Goal: Book appointment/travel/reservation

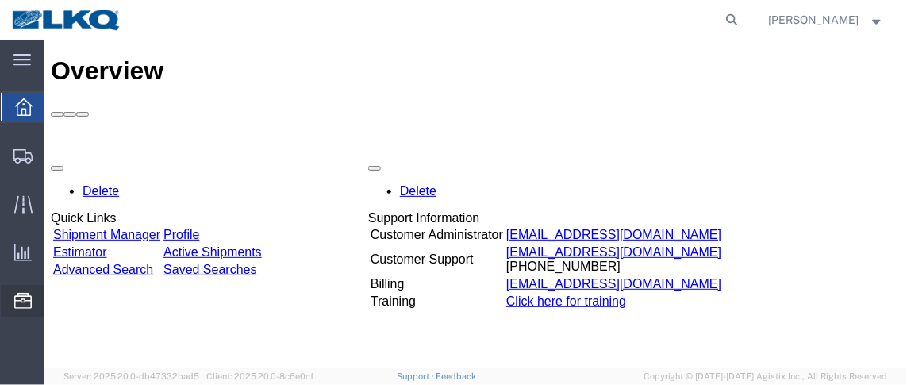
click at [0, 0] on span "Location Appointment" at bounding box center [0, 0] width 0 height 0
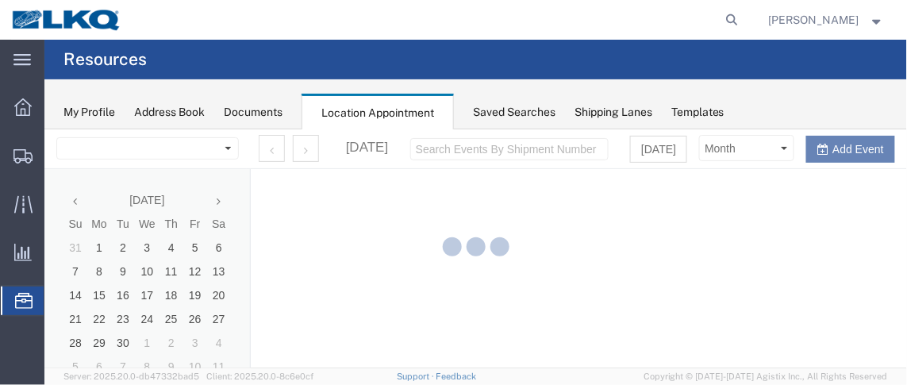
select select "28716"
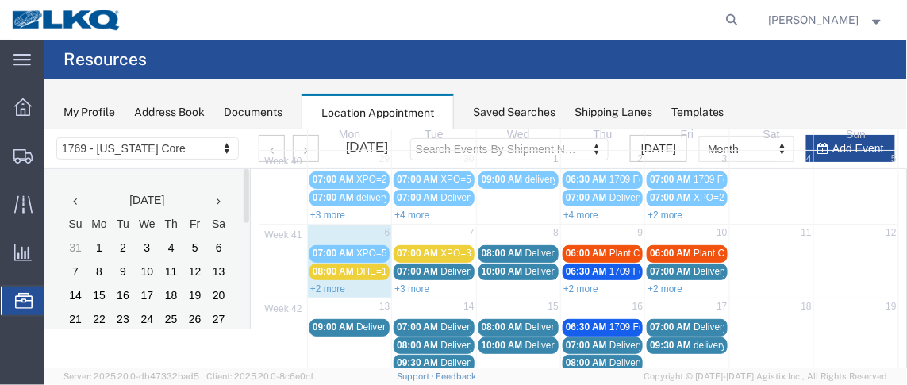
scroll to position [89, 0]
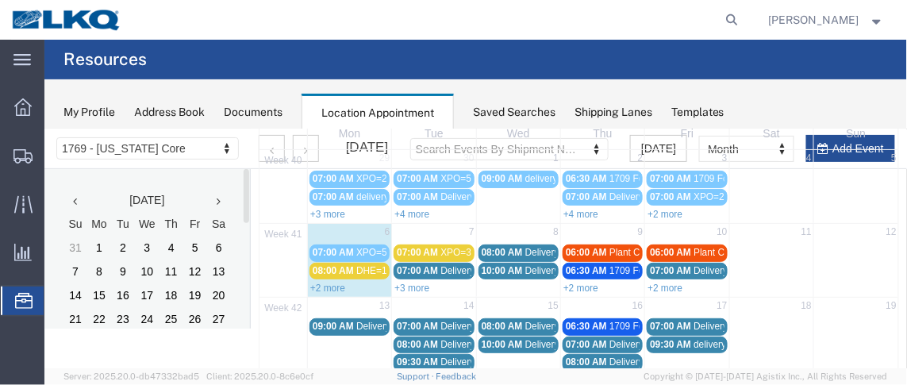
click at [336, 289] on div "+2 more" at bounding box center [348, 287] width 83 height 16
select select "1"
select select
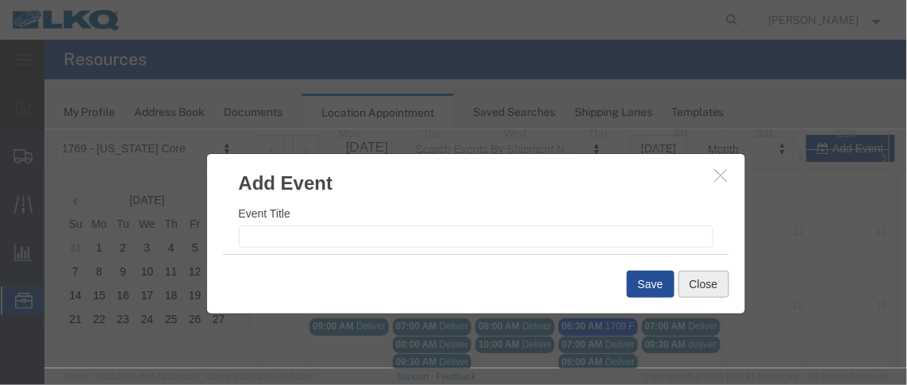
click at [686, 291] on button "Close" at bounding box center [703, 283] width 51 height 27
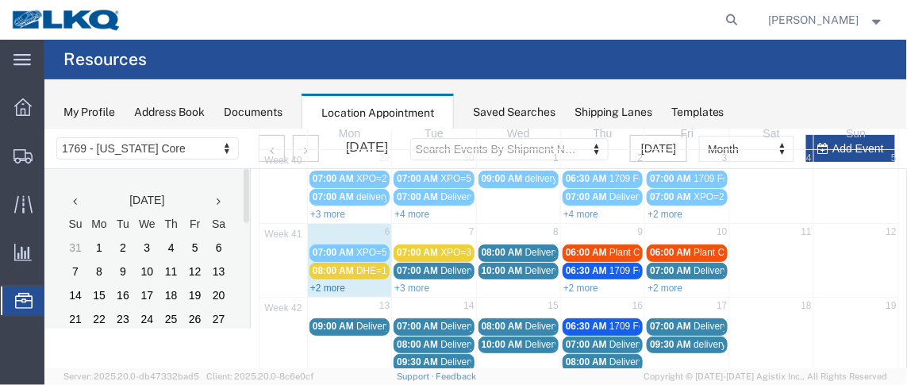
click at [338, 283] on link "+2 more" at bounding box center [327, 287] width 35 height 11
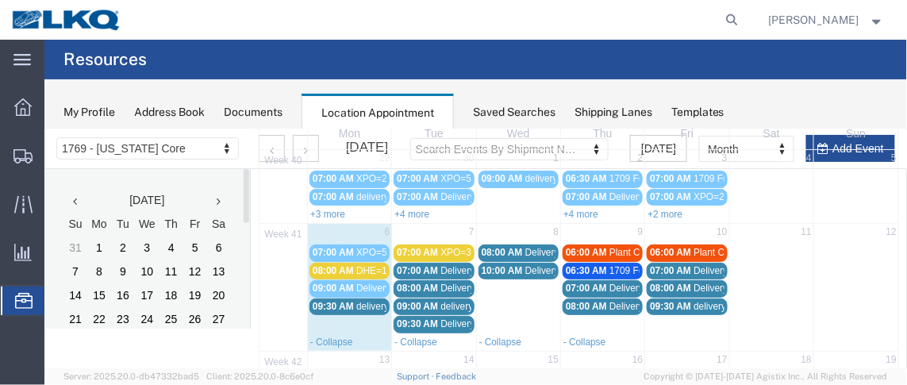
click at [336, 300] on span "09:30 AM" at bounding box center [332, 305] width 41 height 11
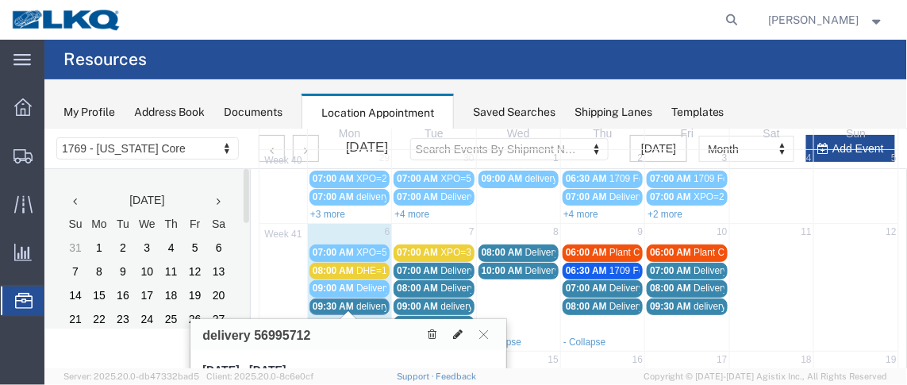
click at [456, 329] on icon at bounding box center [457, 333] width 10 height 11
select select "1"
select select
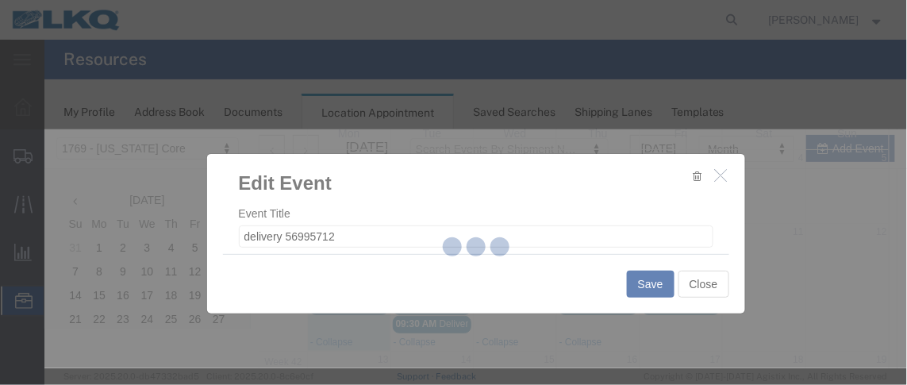
select select
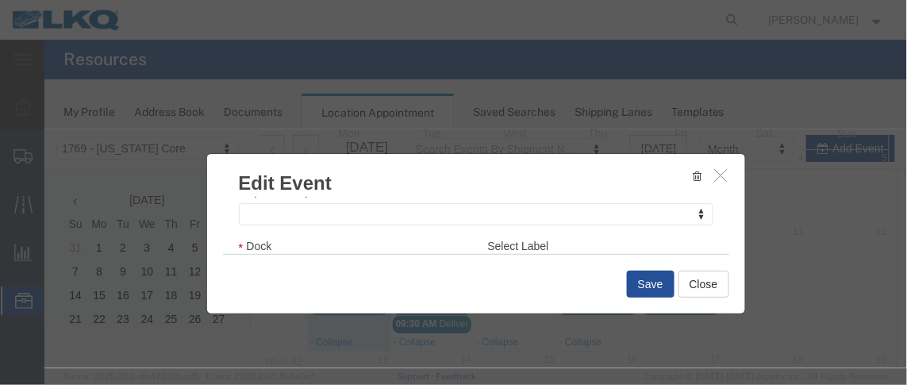
scroll to position [253, 0]
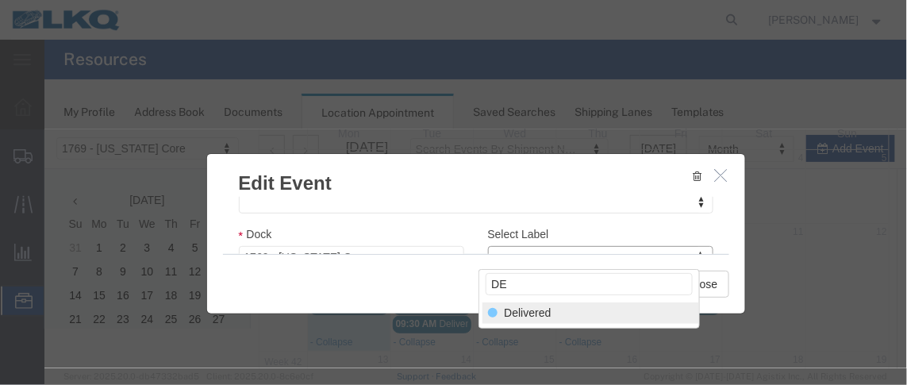
type input "DE"
select select "40"
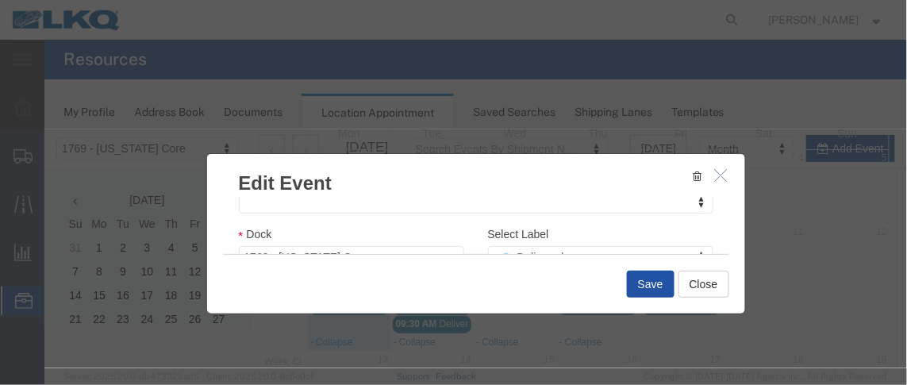
click at [656, 290] on button "Save" at bounding box center [650, 283] width 48 height 27
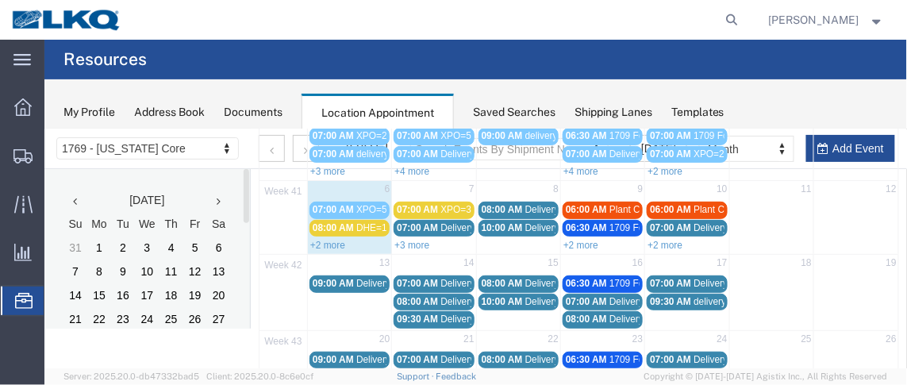
scroll to position [145, 0]
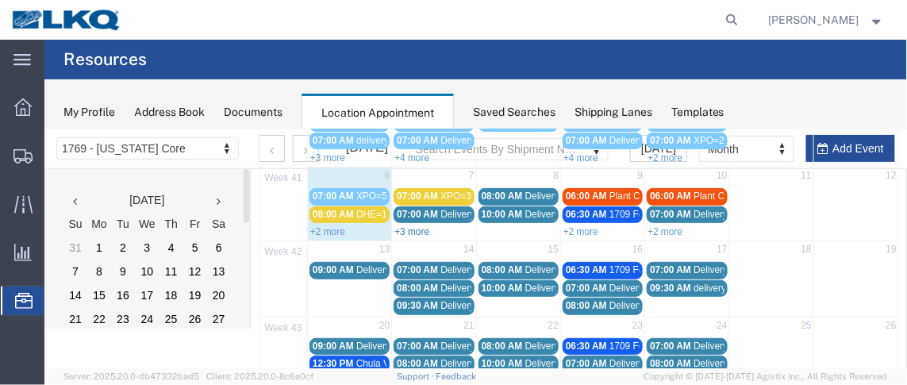
click at [408, 226] on link "+3 more" at bounding box center [411, 230] width 35 height 11
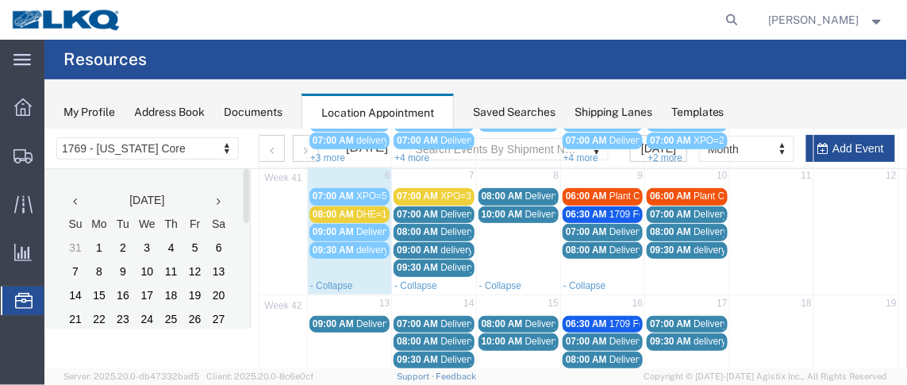
click at [614, 192] on span "Plant Crippled" at bounding box center [639, 195] width 60 height 11
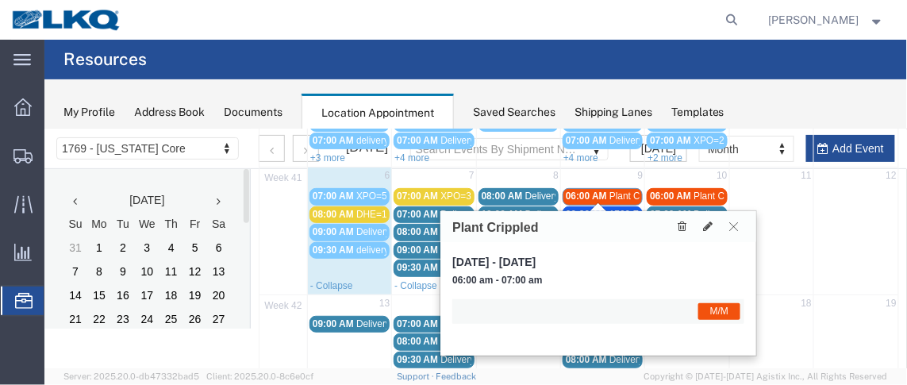
click at [728, 223] on button at bounding box center [732, 225] width 21 height 15
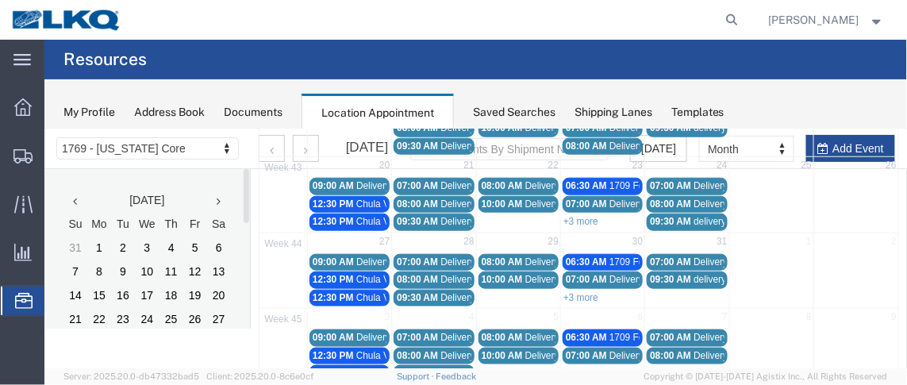
scroll to position [373, 0]
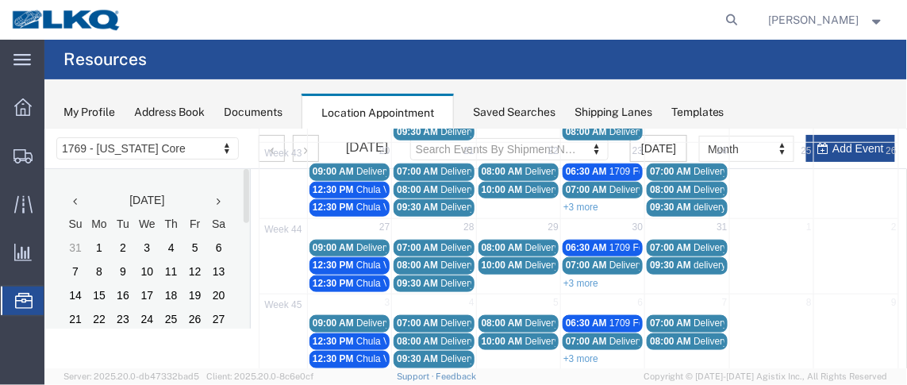
drag, startPoint x: 338, startPoint y: 182, endPoint x: 325, endPoint y: 180, distance: 12.8
click at [325, 183] on span "12:30 PM" at bounding box center [332, 188] width 41 height 11
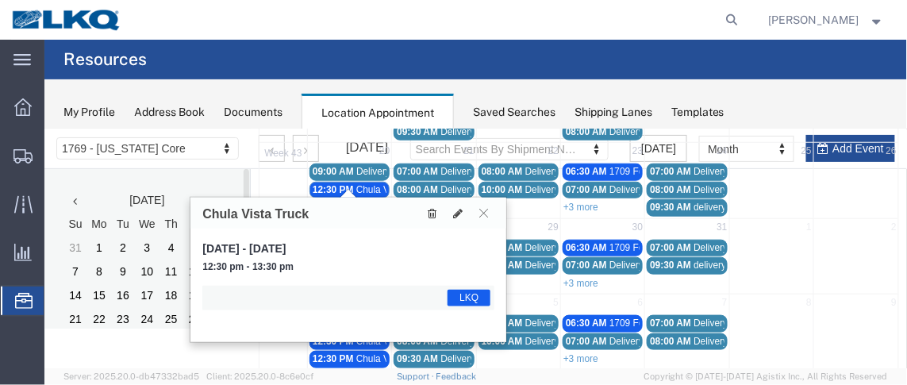
click at [428, 210] on icon at bounding box center [431, 212] width 9 height 11
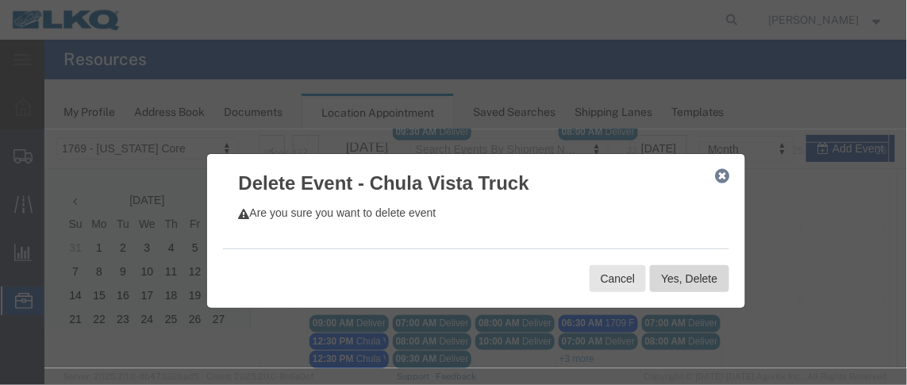
click at [662, 282] on button "Yes, Delete" at bounding box center [688, 277] width 79 height 27
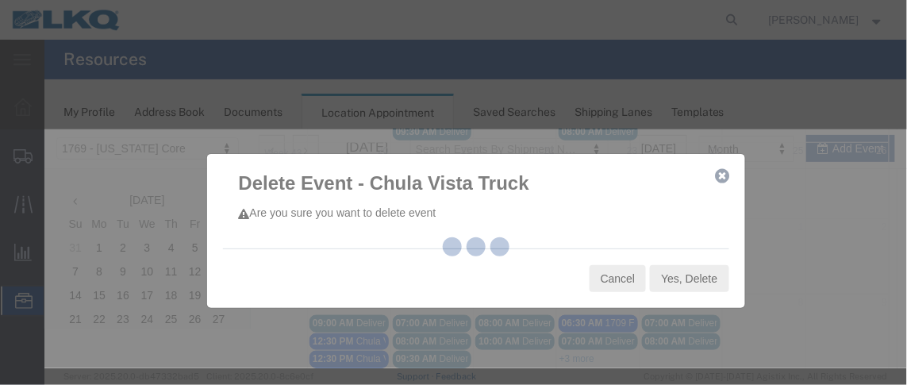
click at [674, 285] on div at bounding box center [475, 248] width 863 height 239
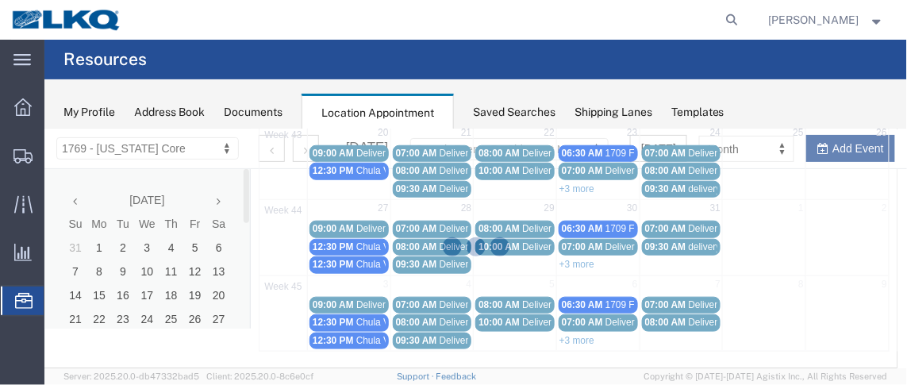
scroll to position [325, 0]
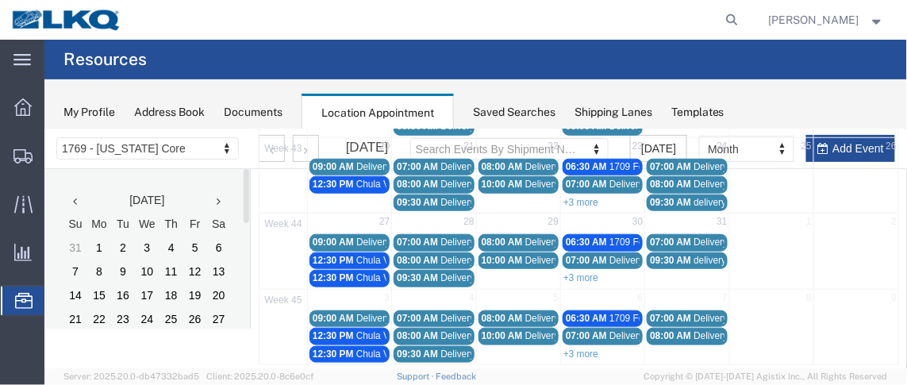
click at [339, 178] on span "12:30 PM" at bounding box center [332, 183] width 41 height 11
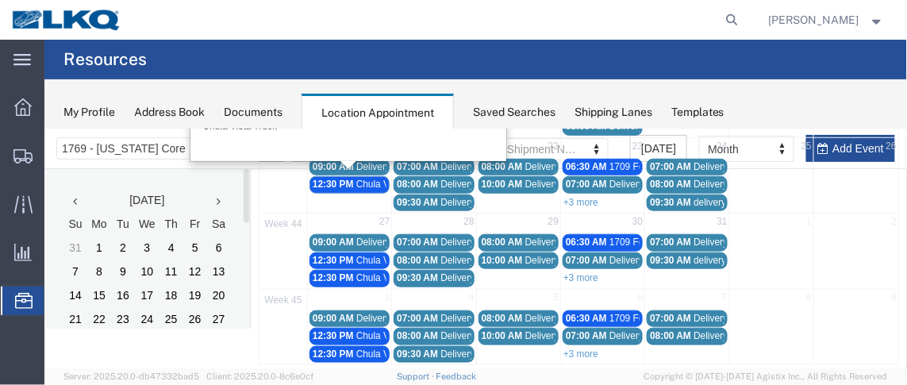
click at [356, 179] on span "Chula Vista Truck" at bounding box center [393, 183] width 74 height 11
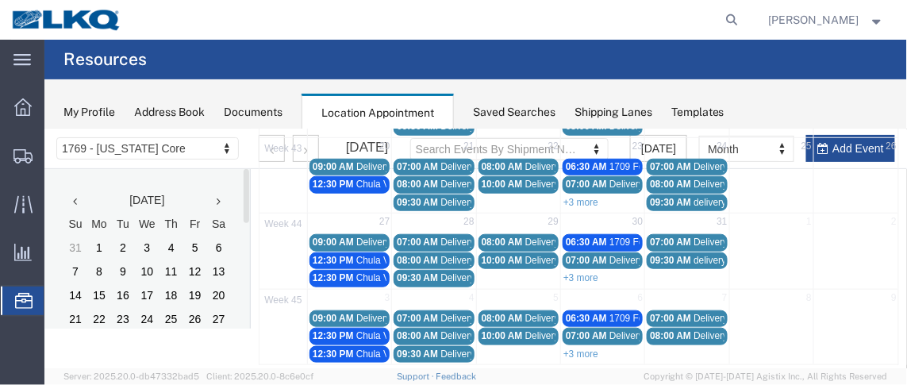
click at [367, 179] on span "Chula Vista Truck" at bounding box center [393, 183] width 74 height 11
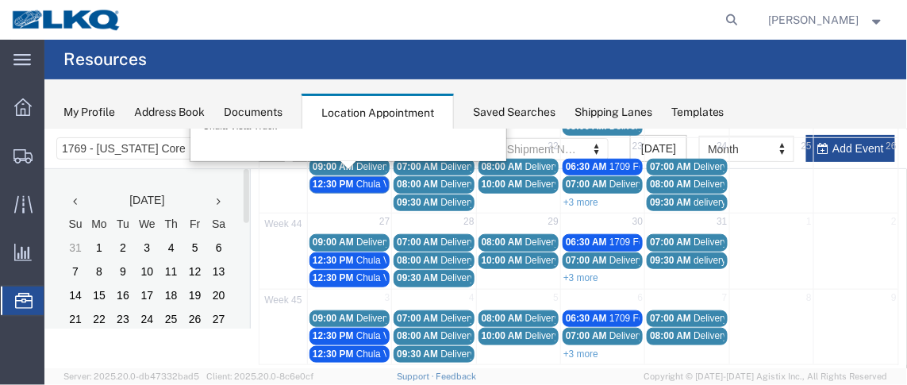
click at [424, 133] on div "[DATE], Oct 20, 2025 - [DATE] 12:30 pm - 13:30 pm LKQ Chula Vista Truck" at bounding box center [348, 90] width 316 height 139
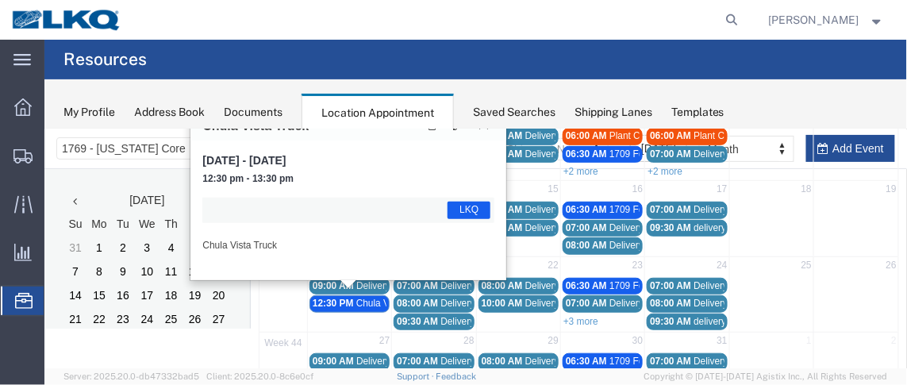
scroll to position [177, 0]
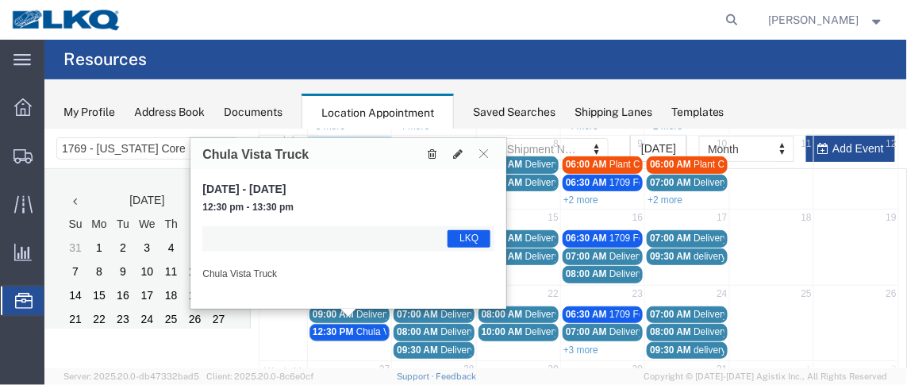
click at [436, 148] on button at bounding box center [431, 152] width 21 height 17
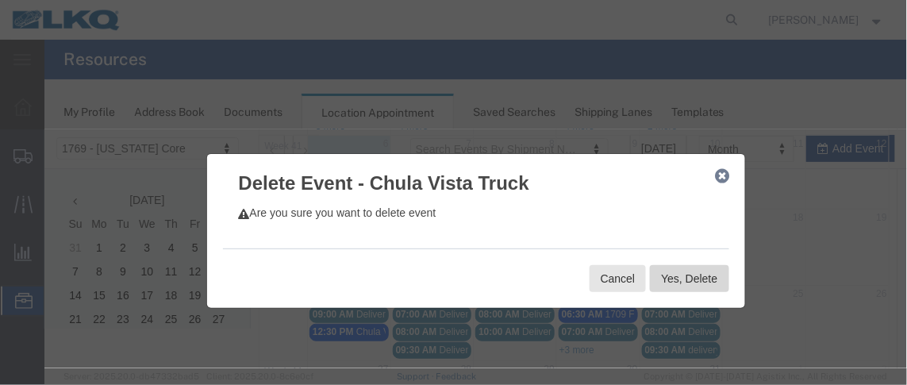
click at [653, 278] on button "Yes, Delete" at bounding box center [688, 277] width 79 height 27
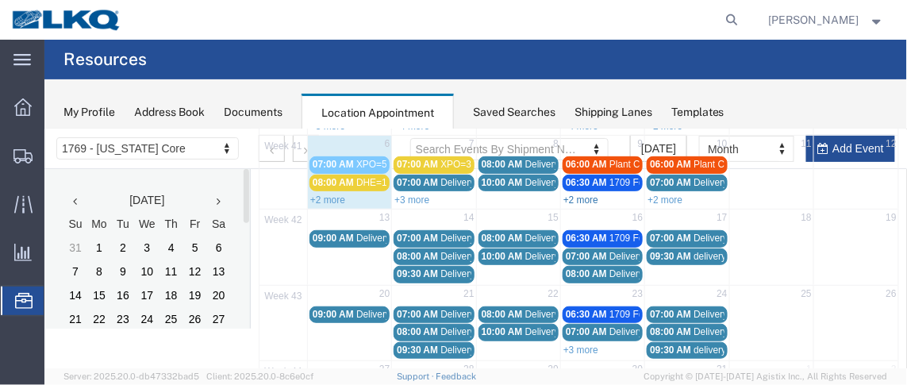
click at [587, 195] on link "+2 more" at bounding box center [580, 199] width 35 height 11
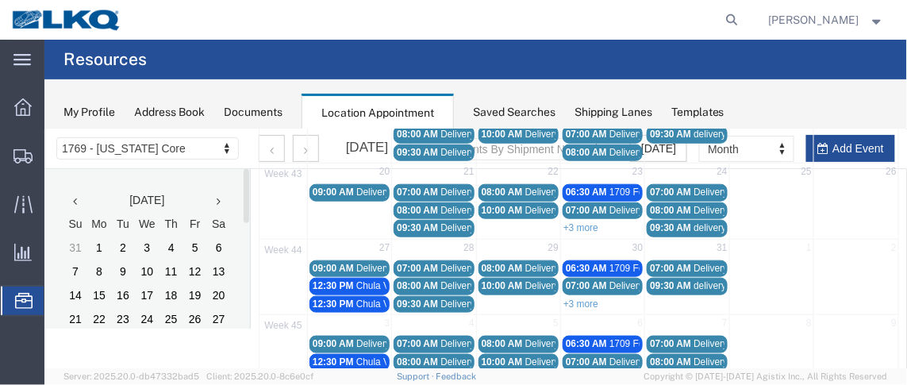
scroll to position [376, 0]
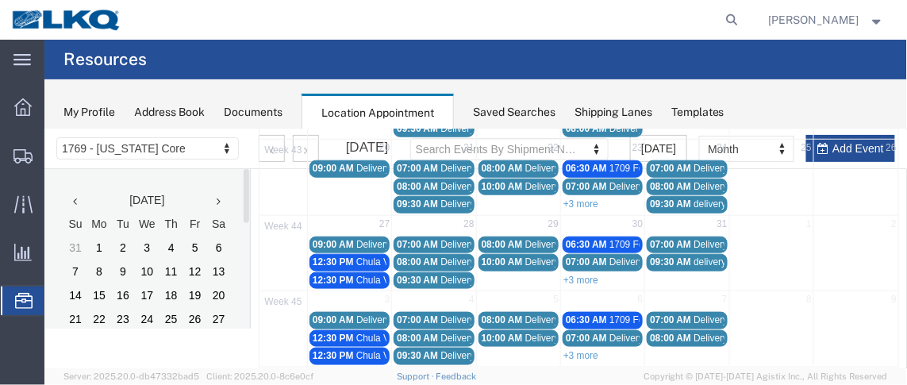
click at [347, 256] on span "12:30 PM" at bounding box center [332, 261] width 41 height 11
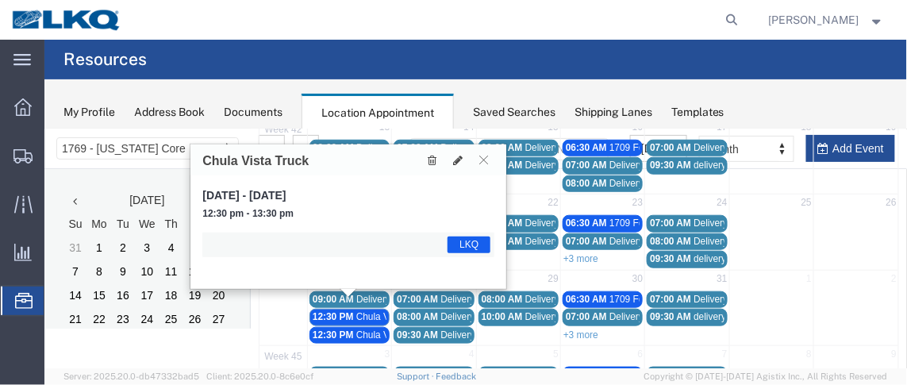
scroll to position [317, 0]
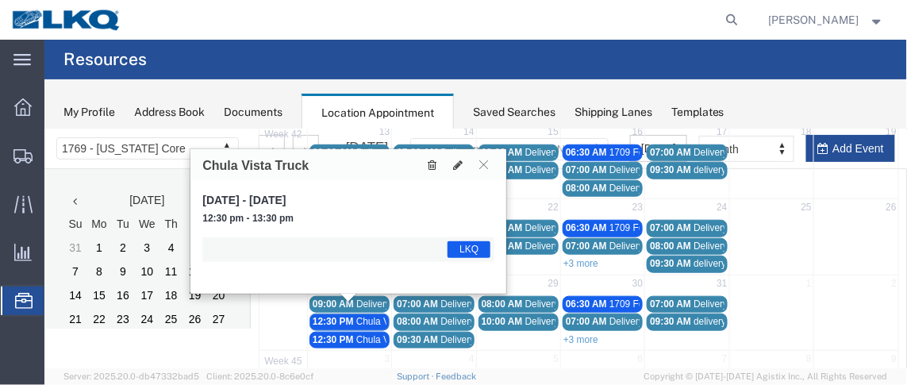
click at [431, 164] on icon at bounding box center [431, 164] width 9 height 11
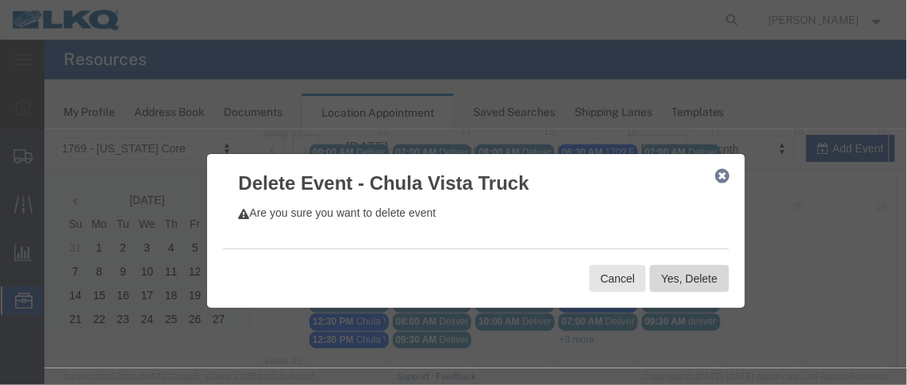
click at [663, 278] on button "Yes, Delete" at bounding box center [688, 277] width 79 height 27
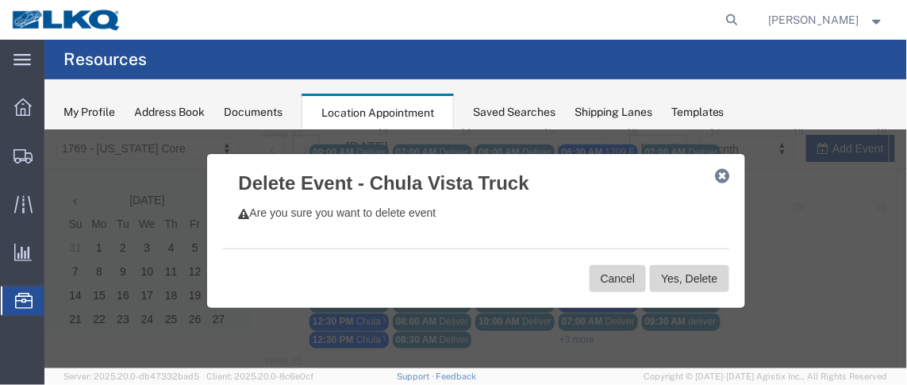
scroll to position [325, 0]
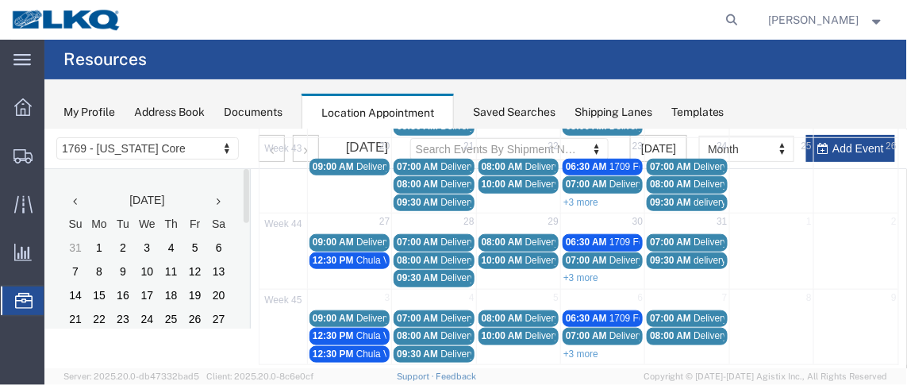
click at [360, 254] on span "Chula Vista Truck" at bounding box center [393, 259] width 74 height 11
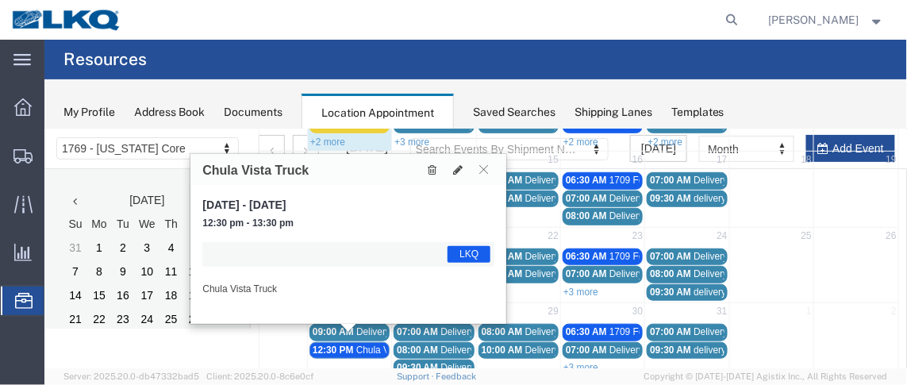
scroll to position [230, 0]
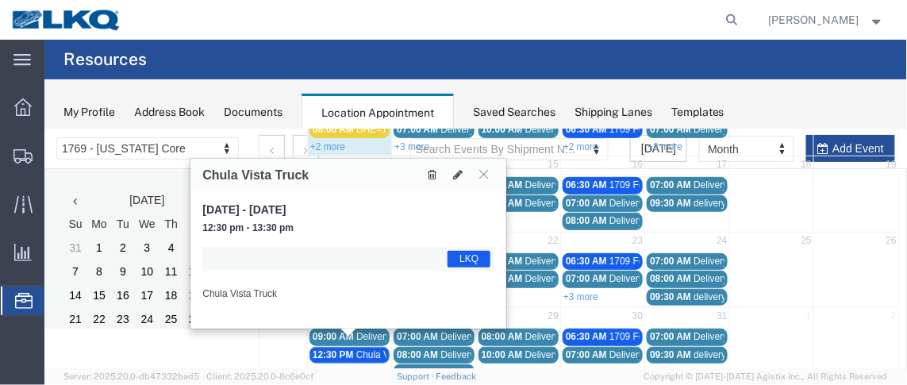
click at [436, 173] on button at bounding box center [431, 173] width 21 height 17
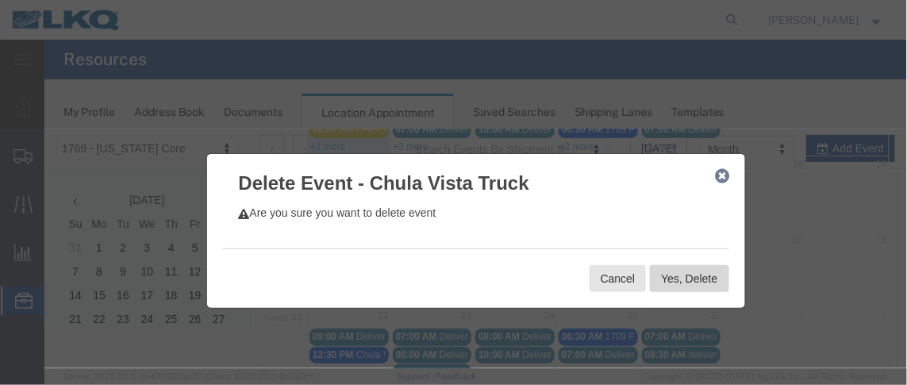
click at [658, 280] on button "Yes, Delete" at bounding box center [688, 277] width 79 height 27
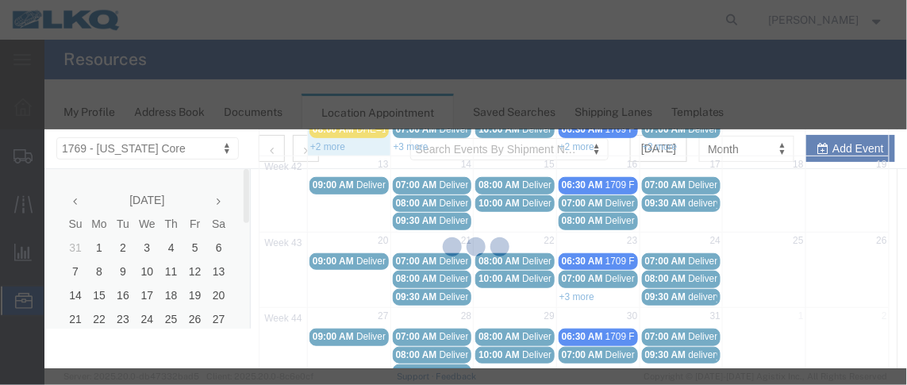
scroll to position [283, 0]
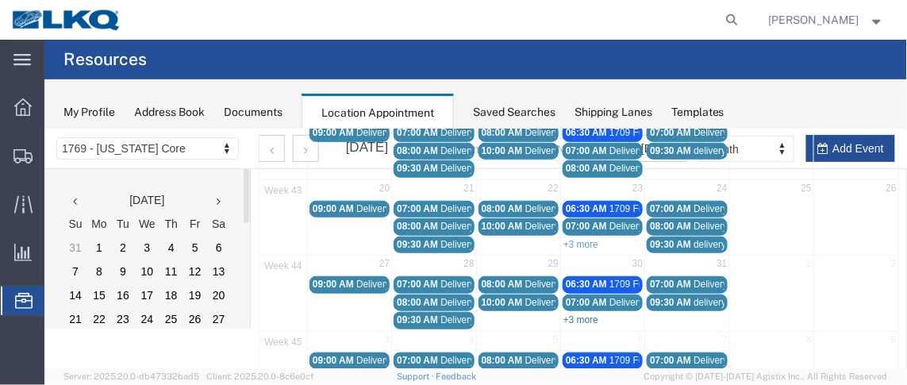
click at [584, 313] on link "+3 more" at bounding box center [580, 318] width 35 height 11
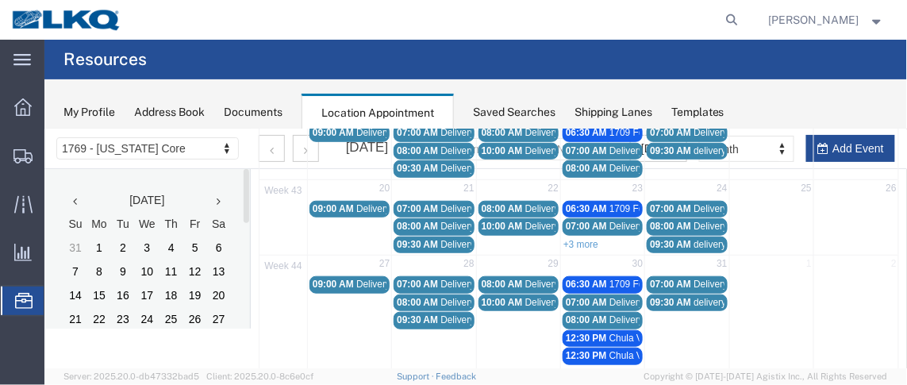
scroll to position [289, 0]
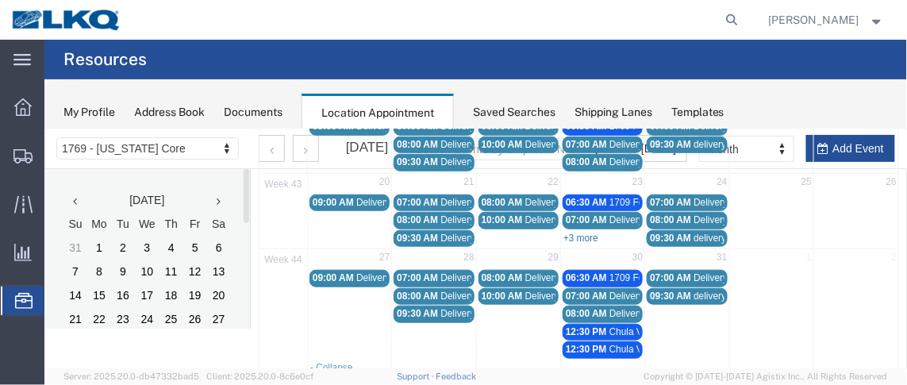
click at [578, 232] on link "+3 more" at bounding box center [580, 237] width 35 height 11
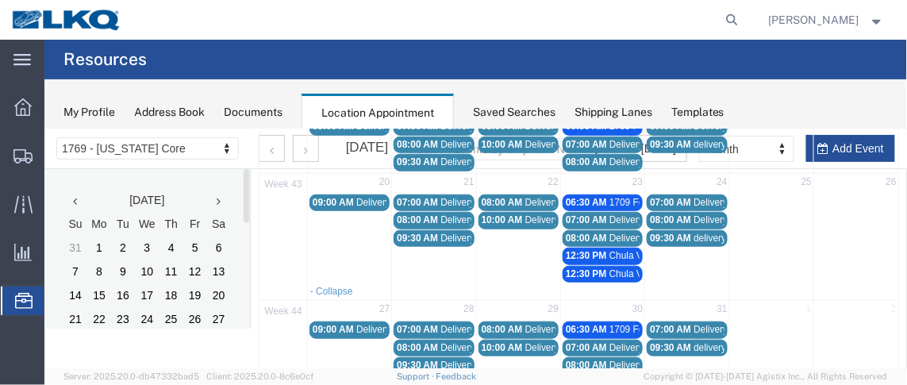
click at [583, 249] on span "12:30 PM" at bounding box center [585, 254] width 41 height 11
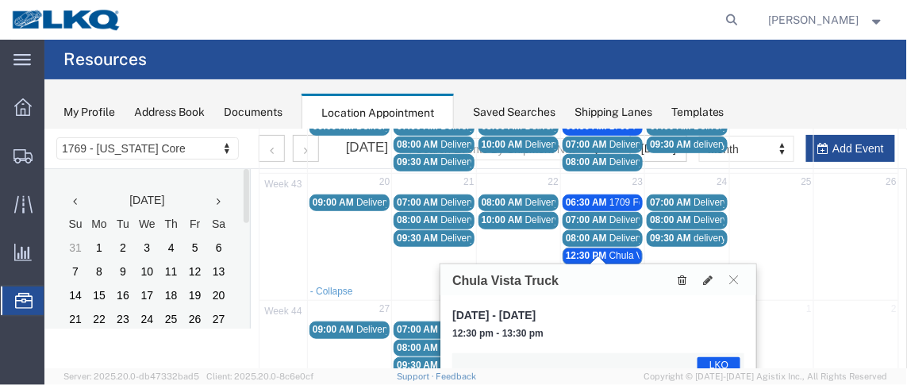
click at [680, 277] on icon at bounding box center [681, 279] width 9 height 11
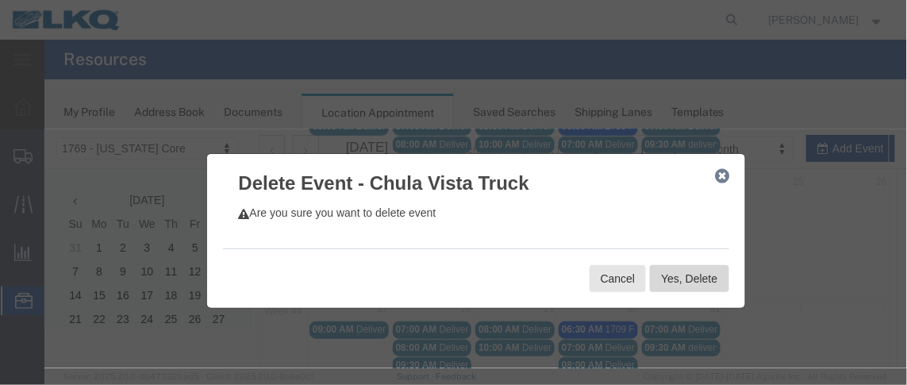
click at [678, 279] on button "Yes, Delete" at bounding box center [688, 277] width 79 height 27
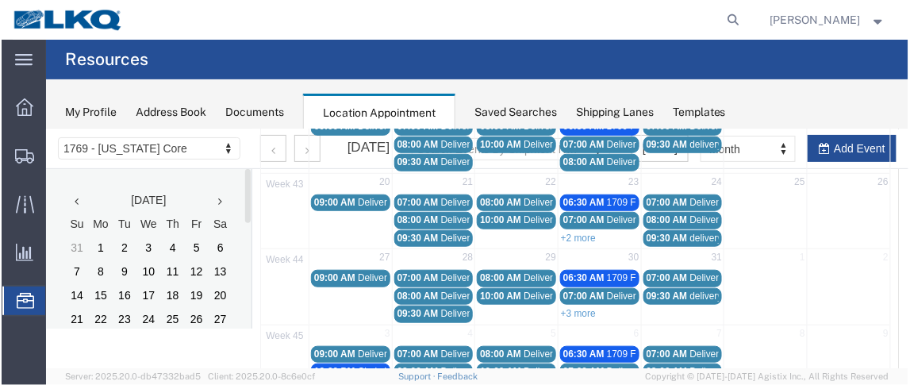
scroll to position [325, 0]
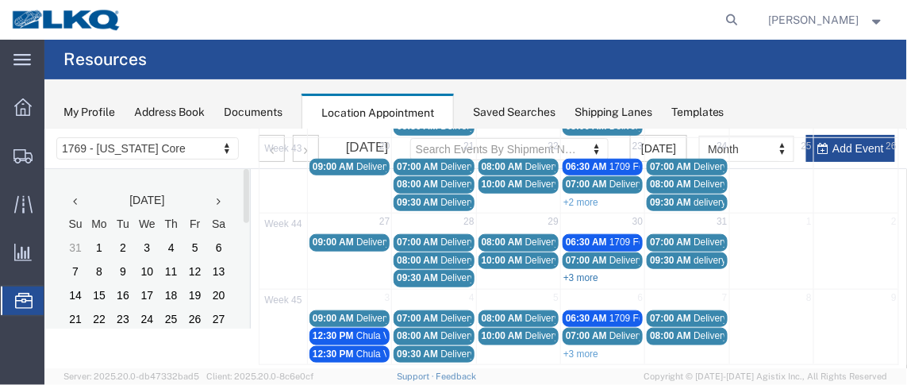
click at [580, 271] on link "+3 more" at bounding box center [580, 276] width 35 height 11
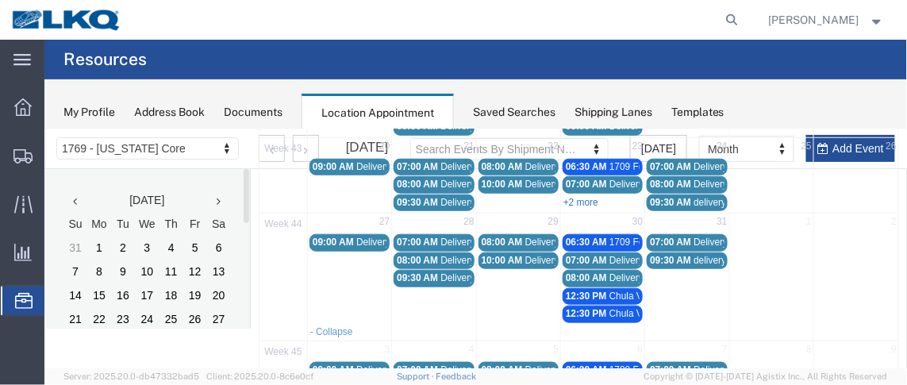
click at [566, 196] on link "+2 more" at bounding box center [580, 201] width 35 height 11
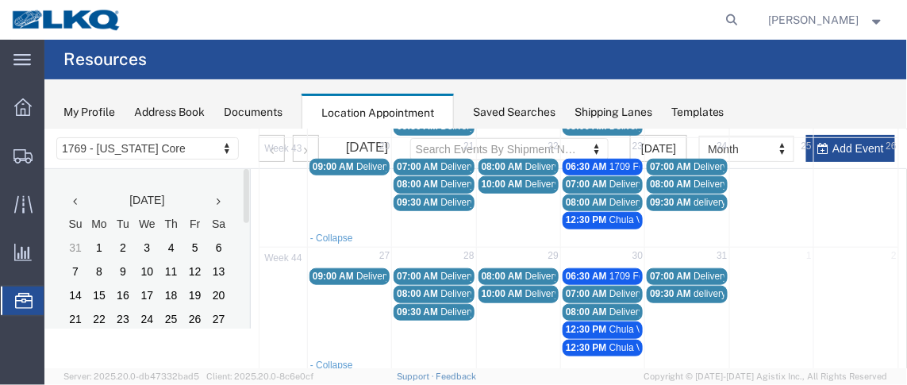
click at [566, 213] on span "12:30 PM" at bounding box center [585, 218] width 41 height 11
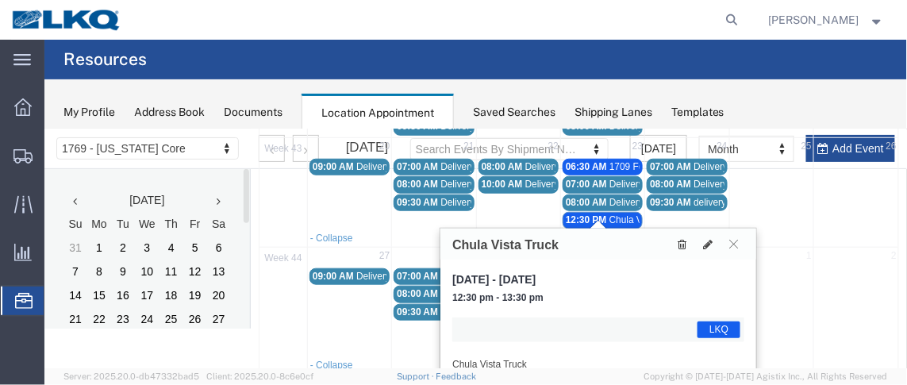
click at [685, 242] on icon at bounding box center [681, 243] width 9 height 11
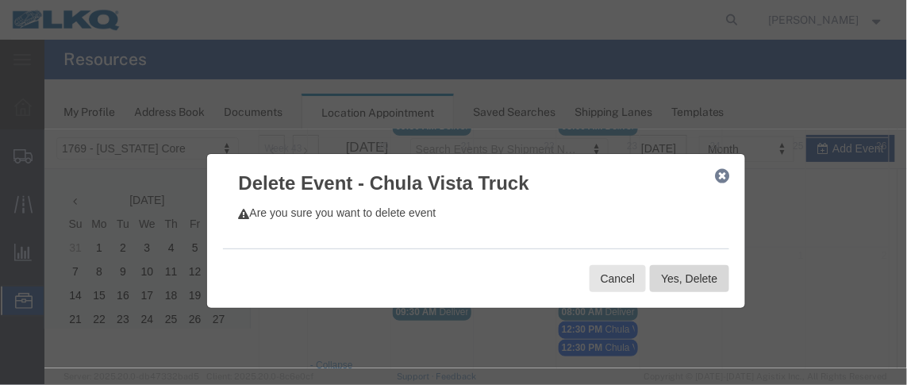
click at [658, 274] on button "Yes, Delete" at bounding box center [688, 277] width 79 height 27
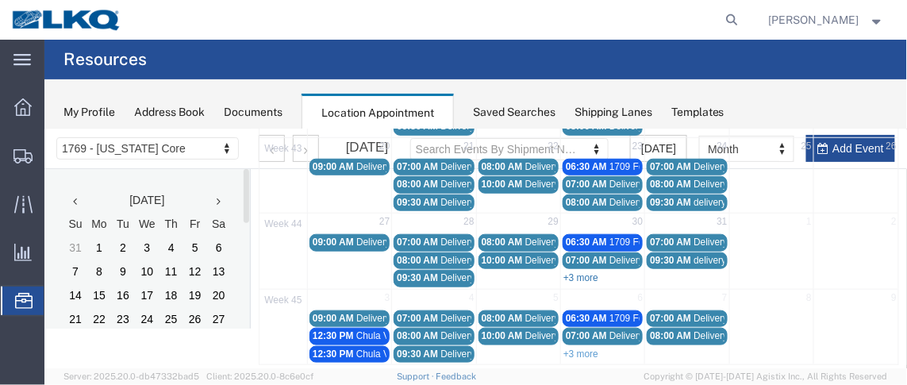
click at [583, 271] on link "+3 more" at bounding box center [580, 276] width 35 height 11
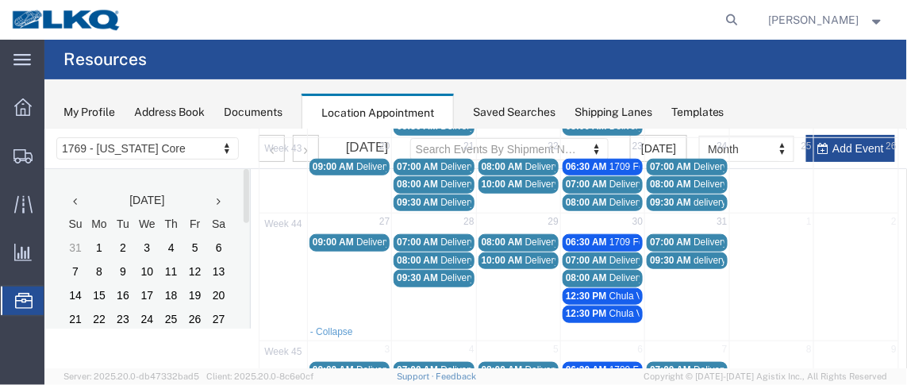
click at [589, 290] on span "12:30 PM" at bounding box center [585, 295] width 41 height 11
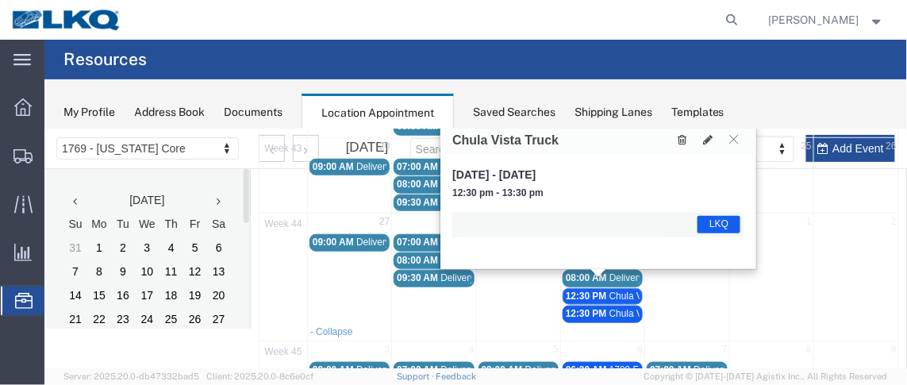
click at [680, 144] on button at bounding box center [681, 138] width 21 height 17
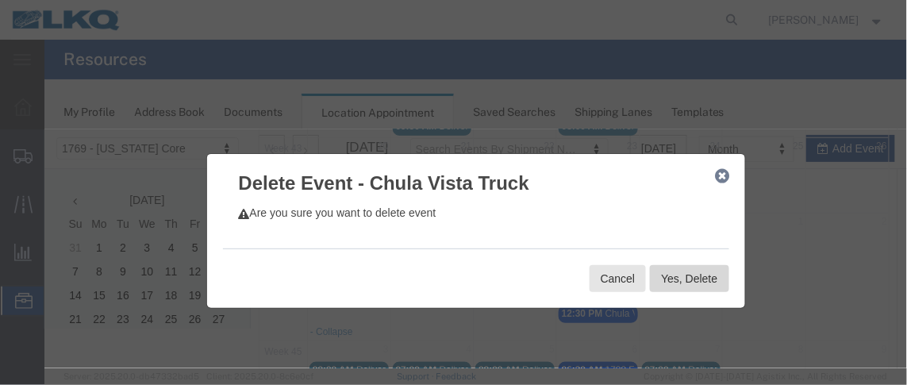
click at [676, 277] on button "Yes, Delete" at bounding box center [688, 277] width 79 height 27
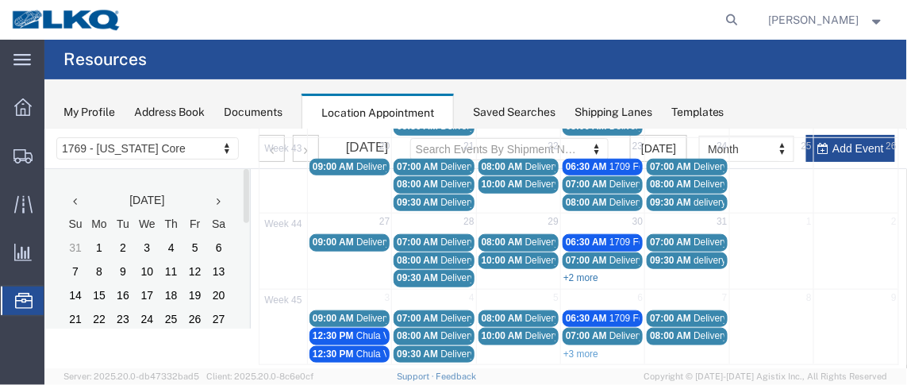
click at [588, 271] on link "+2 more" at bounding box center [580, 276] width 35 height 11
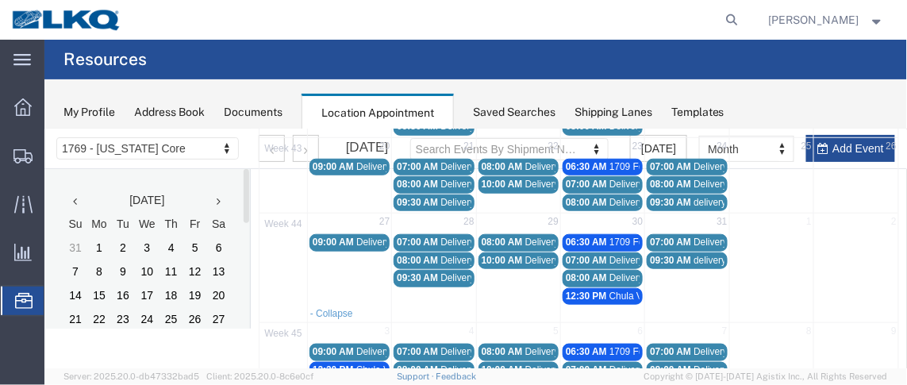
click at [580, 290] on span "12:30 PM" at bounding box center [585, 295] width 41 height 11
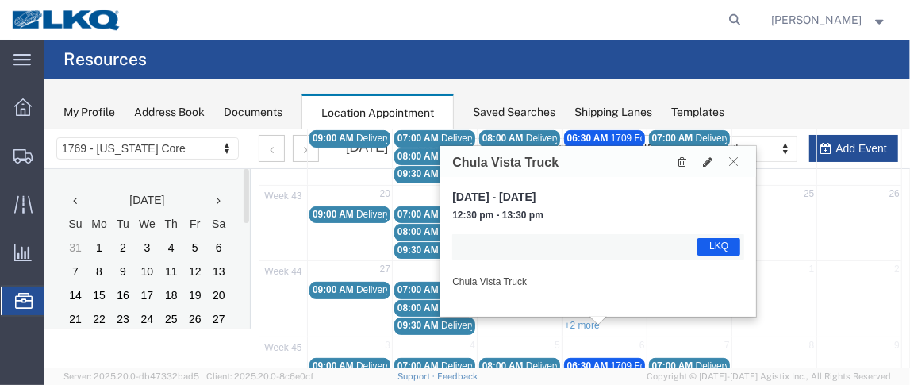
scroll to position [244, 0]
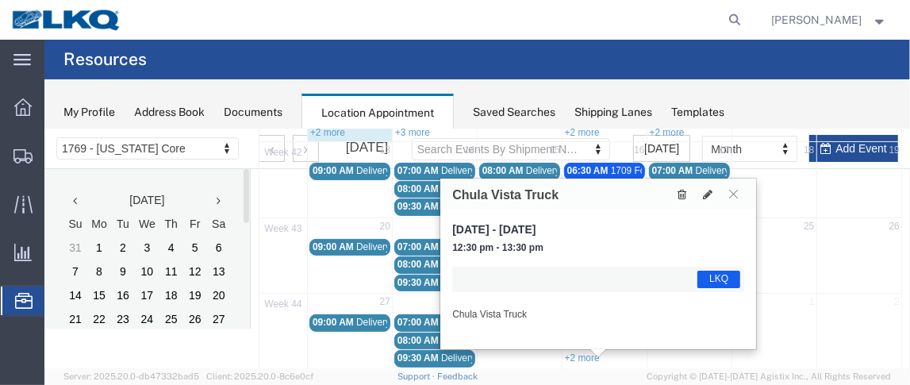
click at [678, 191] on icon at bounding box center [681, 193] width 9 height 11
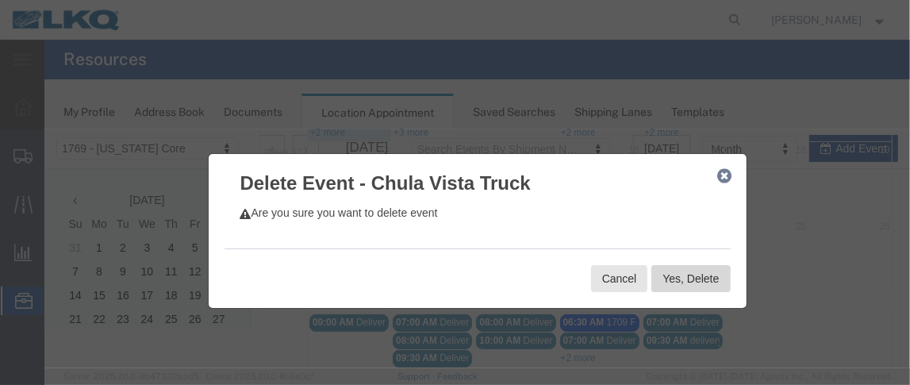
click at [690, 273] on button "Yes, Delete" at bounding box center [690, 277] width 79 height 27
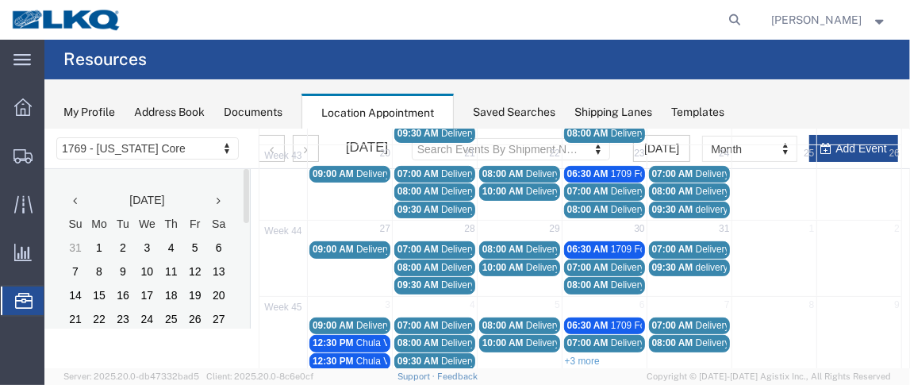
scroll to position [325, 0]
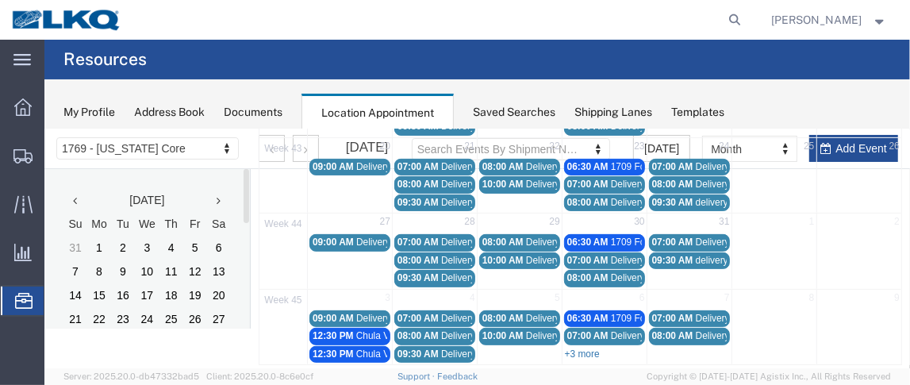
click at [580, 348] on link "+3 more" at bounding box center [581, 353] width 35 height 11
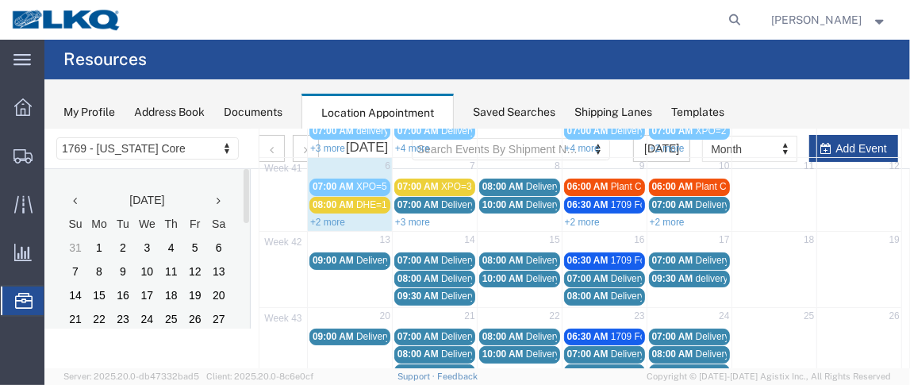
scroll to position [149, 0]
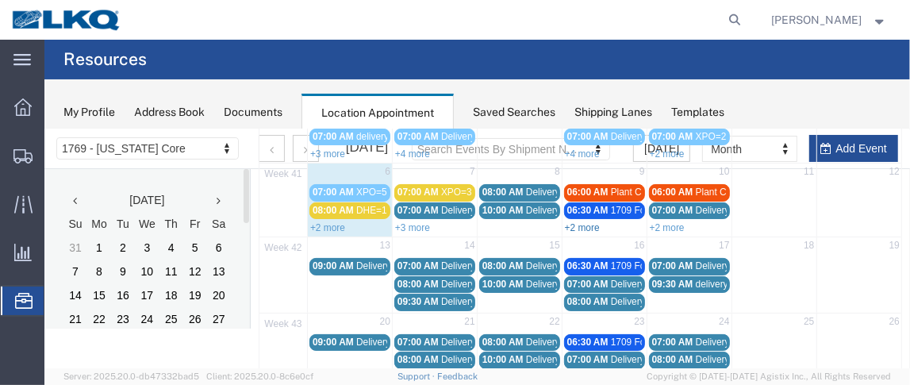
click at [585, 221] on link "+2 more" at bounding box center [581, 226] width 35 height 11
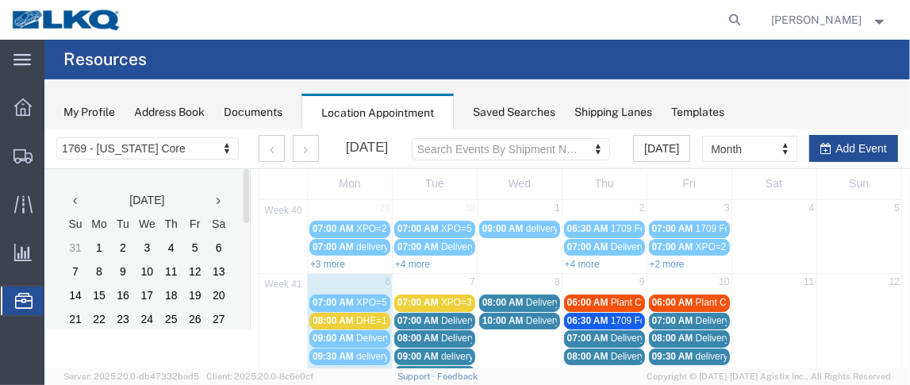
scroll to position [19, 0]
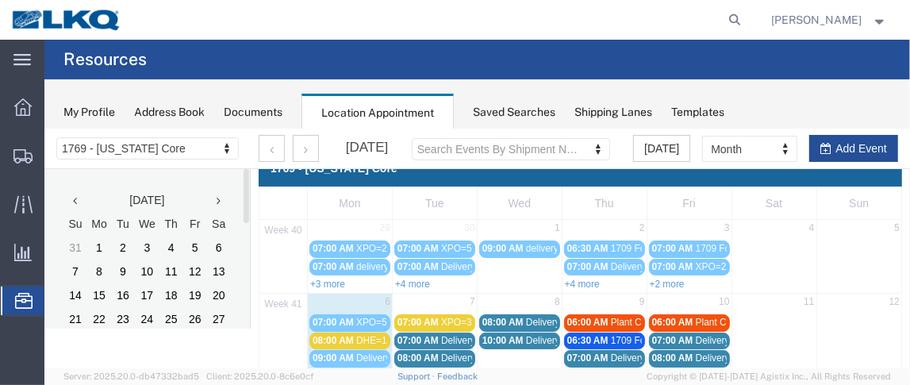
drag, startPoint x: 909, startPoint y: 210, endPoint x: 929, endPoint y: 214, distance: 20.2
